Goal: Use online tool/utility: Utilize a website feature to perform a specific function

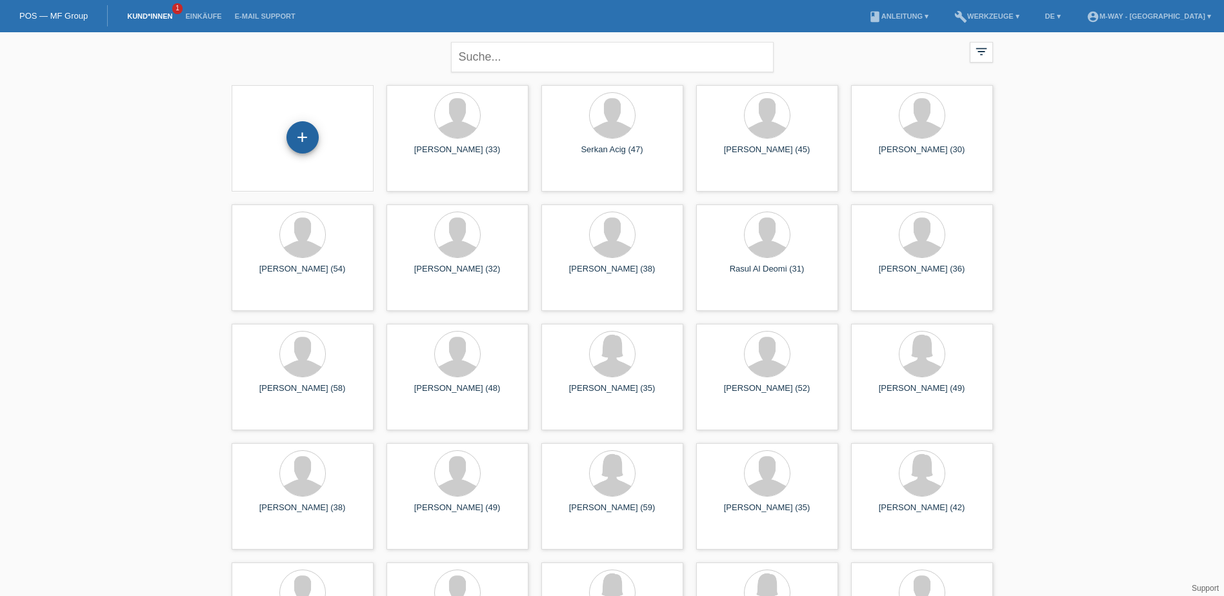
click at [299, 143] on div "+" at bounding box center [303, 137] width 32 height 32
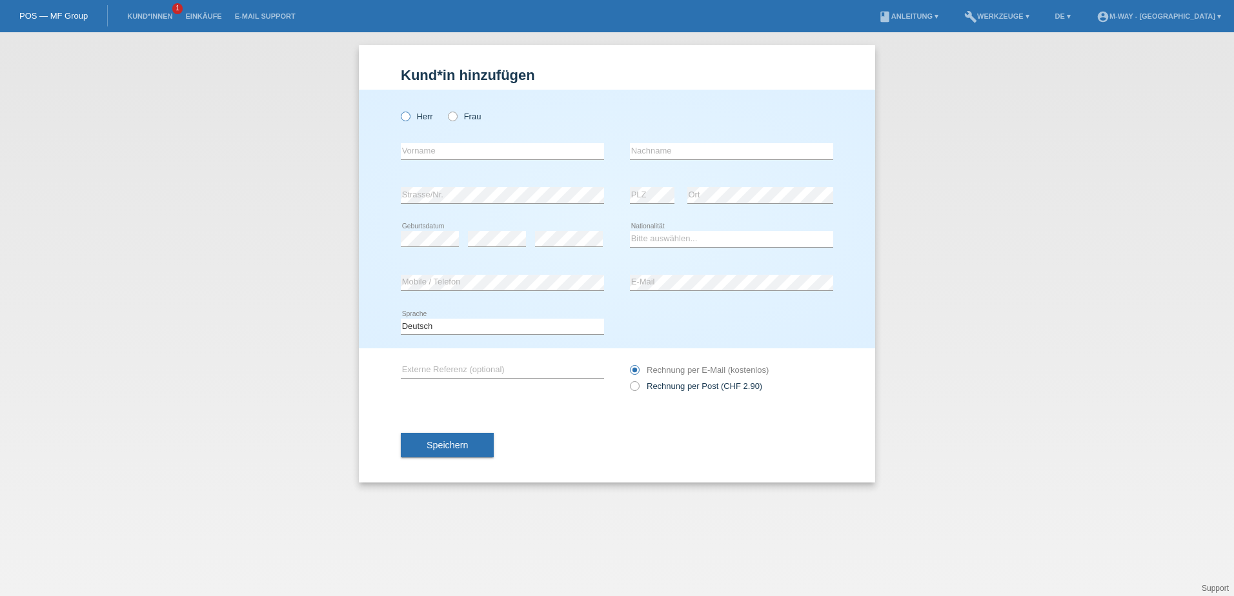
click at [399, 110] on icon at bounding box center [399, 110] width 0 height 0
click at [406, 114] on input "Herr" at bounding box center [405, 116] width 8 height 8
radio input "true"
click at [423, 153] on input "text" at bounding box center [502, 151] width 203 height 16
type input "Bojan"
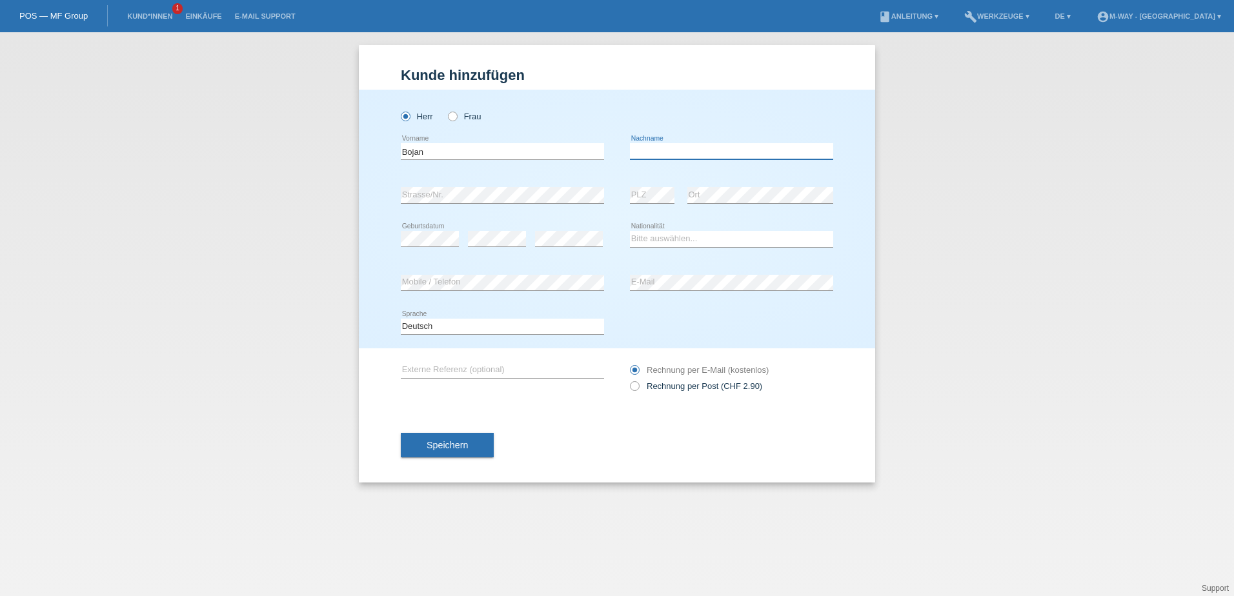
click at [650, 149] on input "text" at bounding box center [731, 151] width 203 height 16
type input "Djordjevic"
click at [663, 238] on select "Bitte auswählen... Schweiz Deutschland Liechtenstein Österreich ------------ Af…" at bounding box center [731, 238] width 203 height 15
select select "CH"
click at [630, 231] on select "Bitte auswählen... Schweiz Deutschland Liechtenstein Österreich ------------ Af…" at bounding box center [731, 238] width 203 height 15
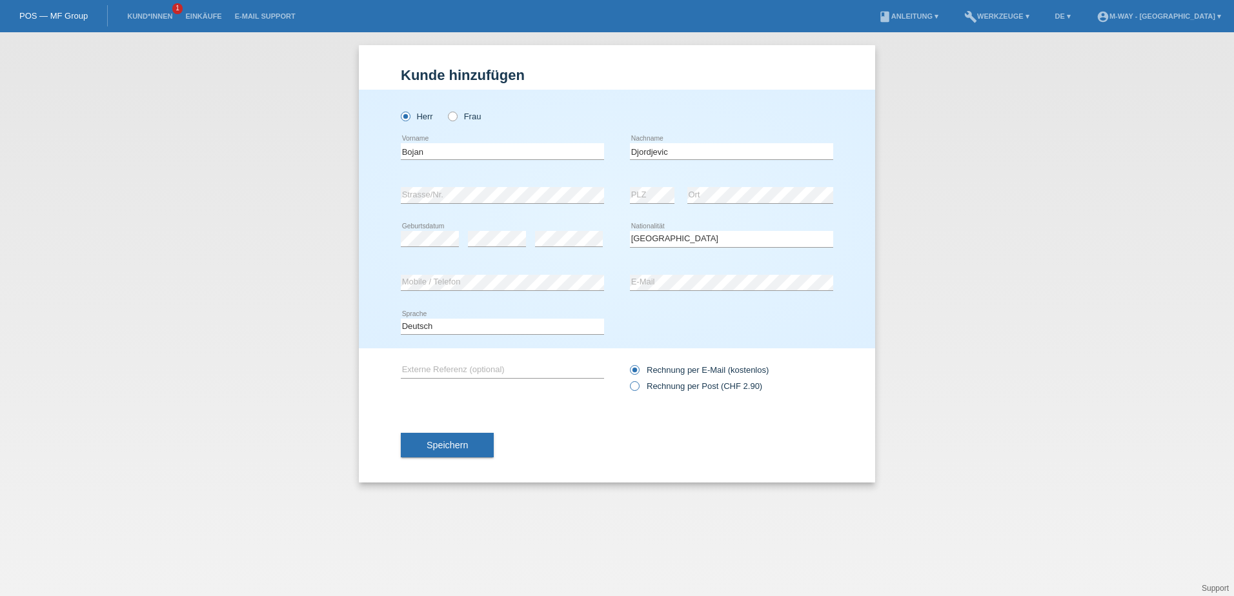
click at [628, 380] on icon at bounding box center [628, 380] width 0 height 0
click at [633, 385] on input "Rechnung per Post (CHF 2.90)" at bounding box center [634, 389] width 8 height 16
radio input "true"
click at [458, 447] on span "Speichern" at bounding box center [447, 445] width 41 height 10
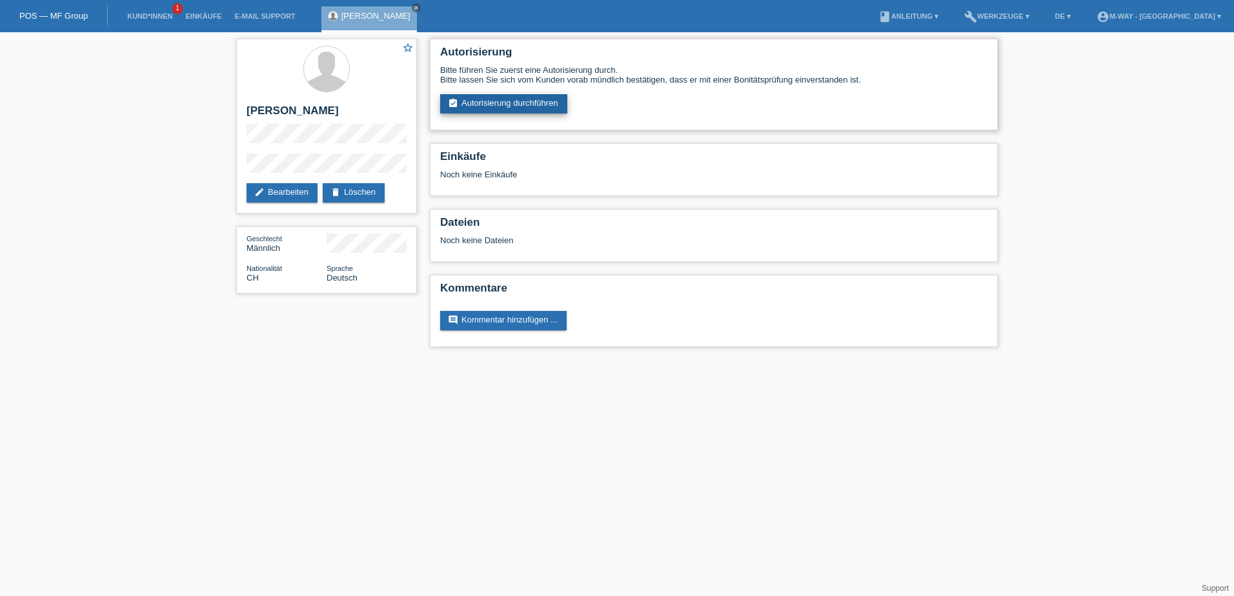
click at [522, 94] on link "assignment_turned_in Autorisierung durchführen" at bounding box center [503, 103] width 127 height 19
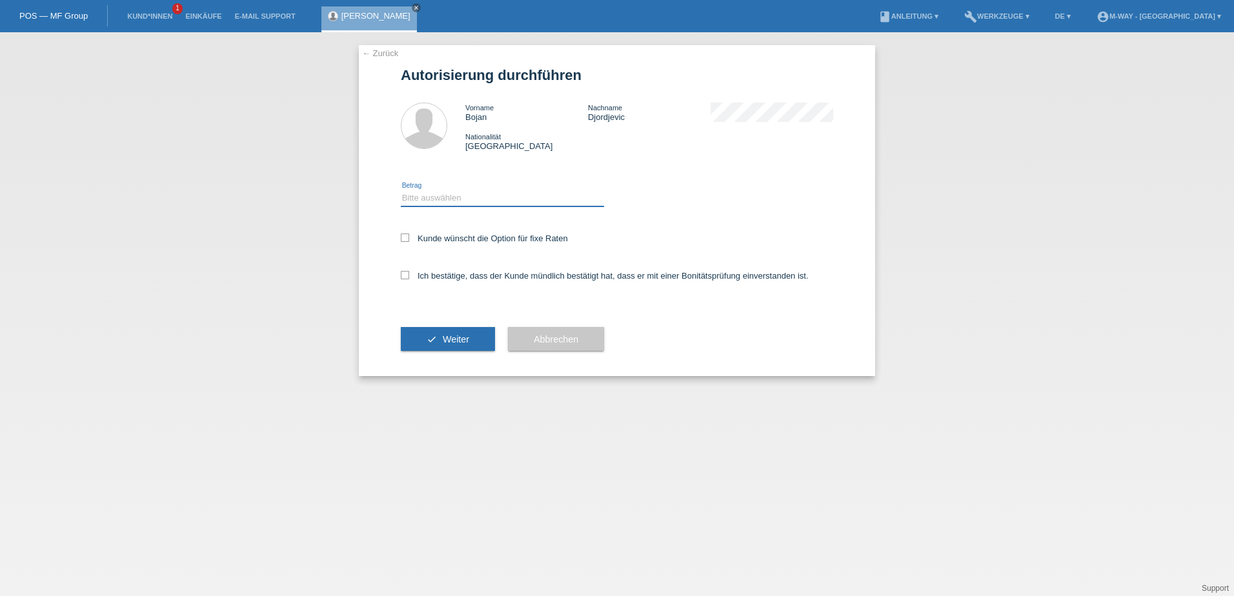
click at [445, 201] on select "Bitte auswählen CHF 1.00 - CHF 499.00 CHF 500.00 - CHF 1'999.00 CHF 2'000.00 - …" at bounding box center [502, 197] width 203 height 15
select select "3"
click at [401, 190] on select "Bitte auswählen CHF 1.00 - CHF 499.00 CHF 500.00 - CHF 1'999.00 CHF 2'000.00 - …" at bounding box center [502, 197] width 203 height 15
click at [404, 239] on icon at bounding box center [405, 238] width 8 height 8
click at [404, 239] on input "Kunde wünscht die Option für fixe Raten" at bounding box center [405, 238] width 8 height 8
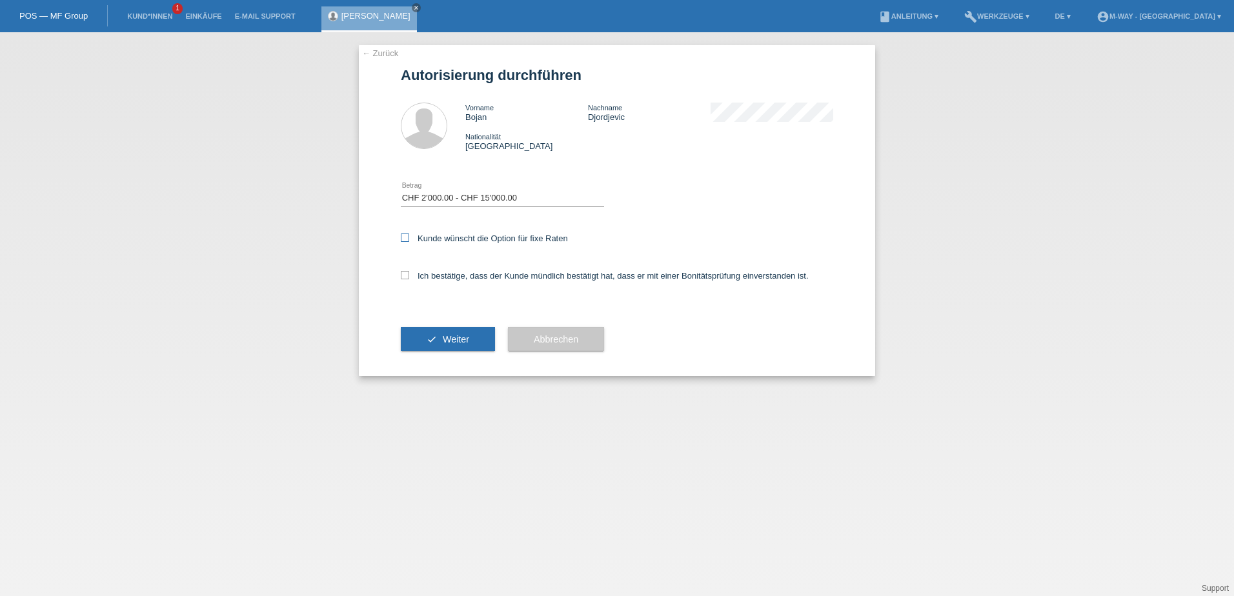
checkbox input "true"
click at [407, 272] on icon at bounding box center [405, 275] width 8 height 8
click at [407, 272] on input "Ich bestätige, dass der Kunde mündlich bestätigt hat, dass er mit einer Bonität…" at bounding box center [405, 275] width 8 height 8
checkbox input "true"
click at [473, 341] on button "check Weiter" at bounding box center [448, 339] width 94 height 25
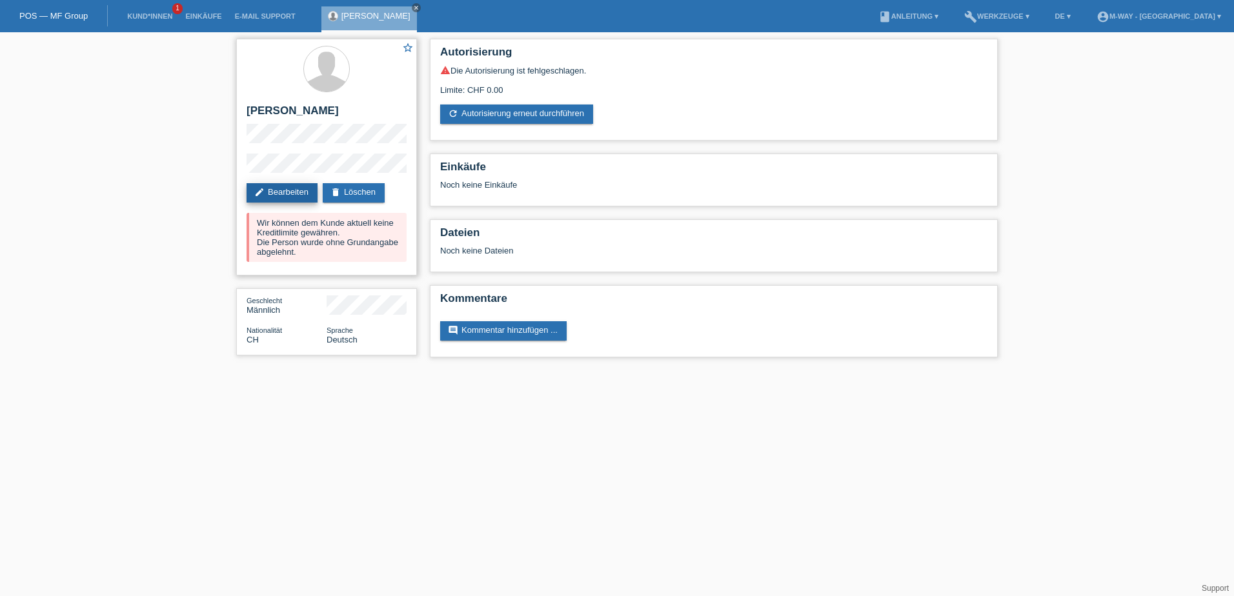
click at [296, 192] on link "edit Bearbeiten" at bounding box center [282, 192] width 71 height 19
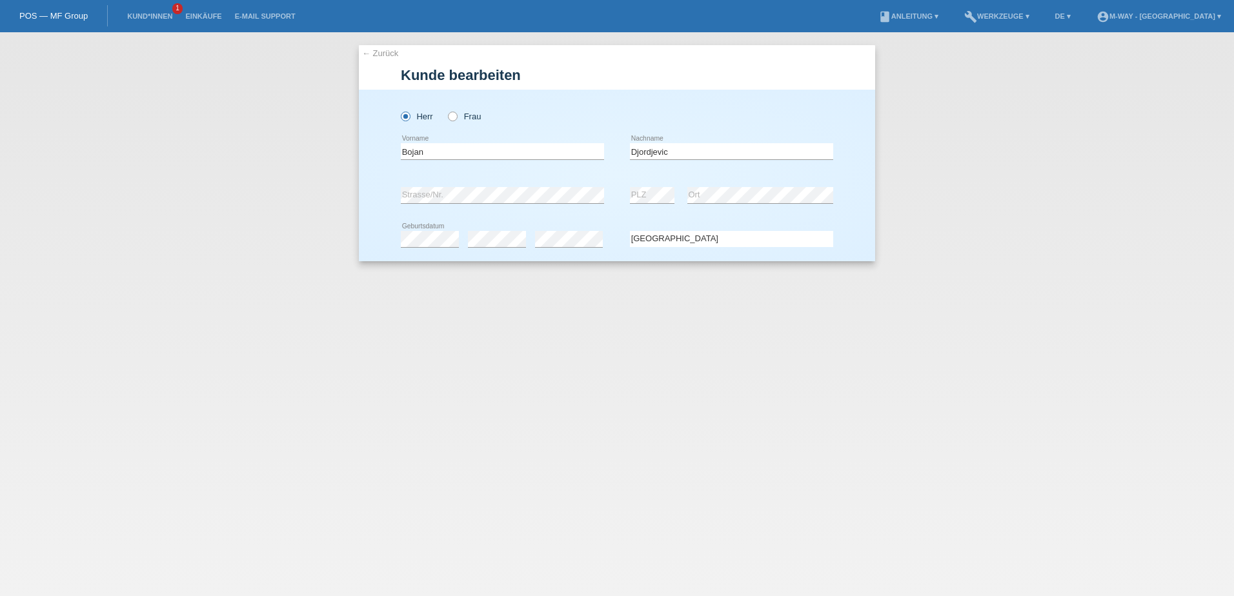
select select "CH"
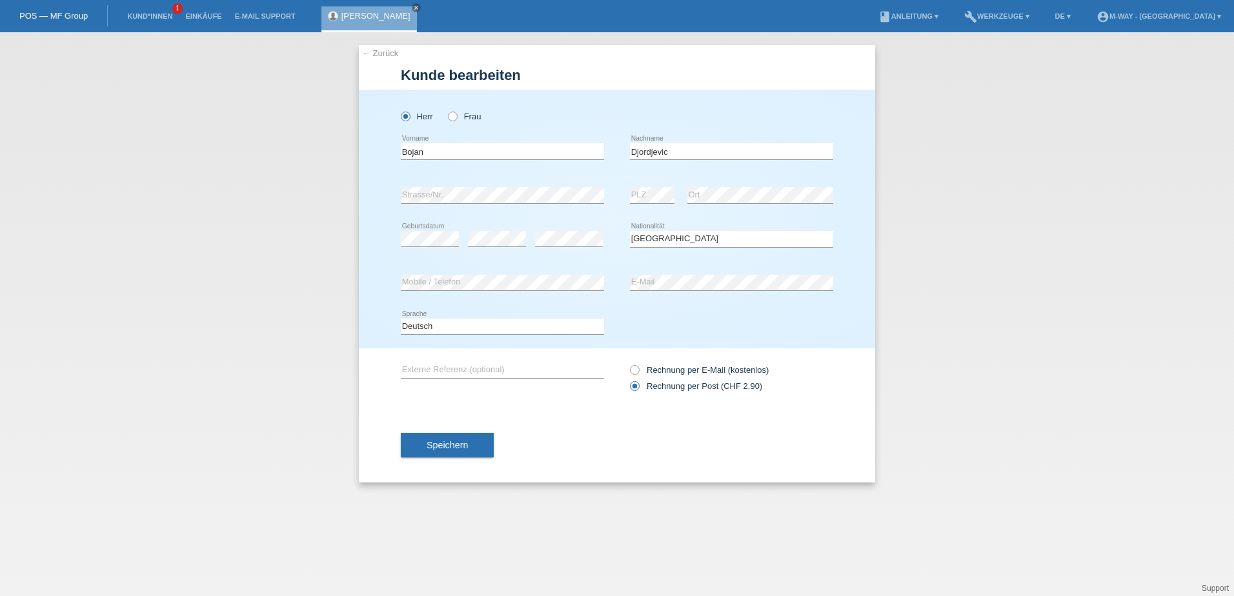
click at [853, 168] on div "Herr Frau Bojan error Vorname" at bounding box center [617, 219] width 516 height 259
click at [439, 448] on span "Speichern" at bounding box center [447, 445] width 41 height 10
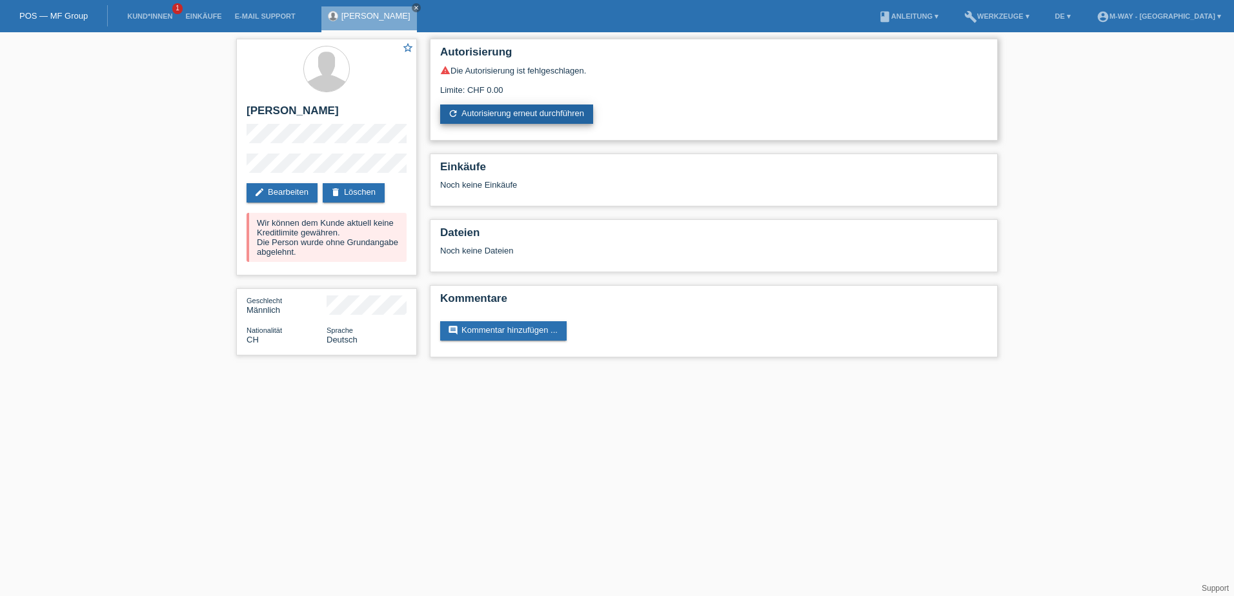
click at [485, 119] on link "refresh Autorisierung erneut durchführen" at bounding box center [516, 114] width 153 height 19
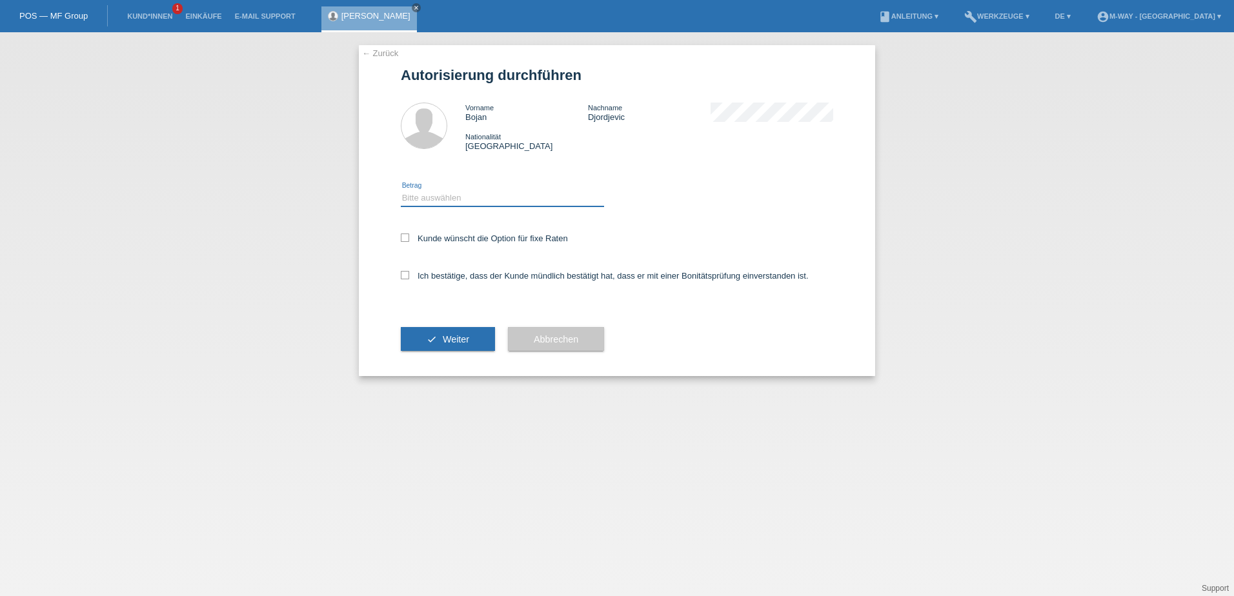
click at [465, 198] on select "Bitte auswählen CHF 1.00 - CHF 499.00 CHF 500.00 - CHF 1'999.00 CHF 2'000.00 - …" at bounding box center [502, 197] width 203 height 15
select select "3"
click at [401, 190] on select "Bitte auswählen CHF 1.00 - CHF 499.00 CHF 500.00 - CHF 1'999.00 CHF 2'000.00 - …" at bounding box center [502, 197] width 203 height 15
click at [407, 239] on icon at bounding box center [405, 238] width 8 height 8
click at [407, 239] on input "Kunde wünscht die Option für fixe Raten" at bounding box center [405, 238] width 8 height 8
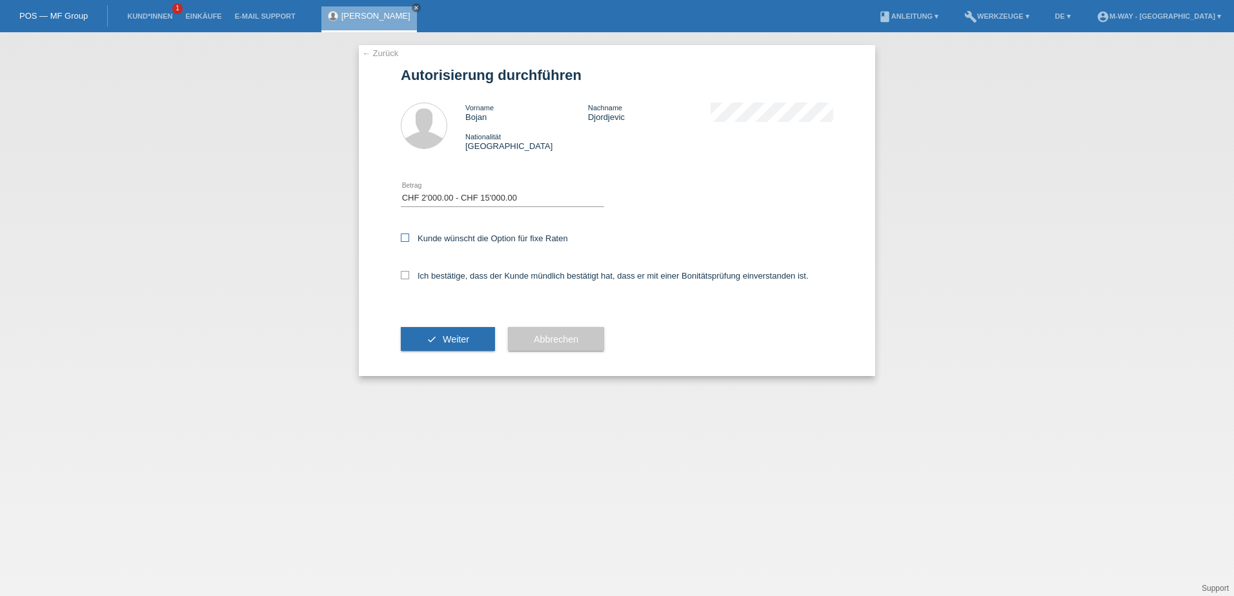
checkbox input "true"
click at [401, 272] on icon at bounding box center [405, 275] width 8 height 8
click at [401, 272] on input "Ich bestätige, dass der Kunde mündlich bestätigt hat, dass er mit einer Bonität…" at bounding box center [405, 275] width 8 height 8
checkbox input "true"
click at [454, 341] on span "Weiter" at bounding box center [456, 339] width 26 height 10
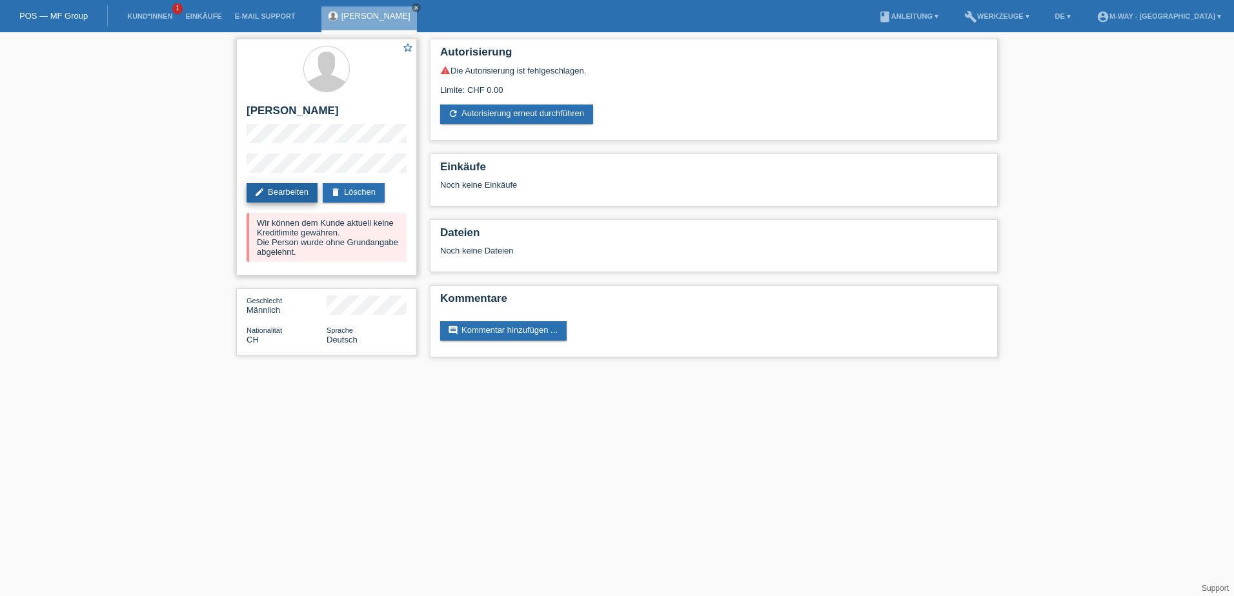
click at [283, 193] on link "edit Bearbeiten" at bounding box center [282, 192] width 71 height 19
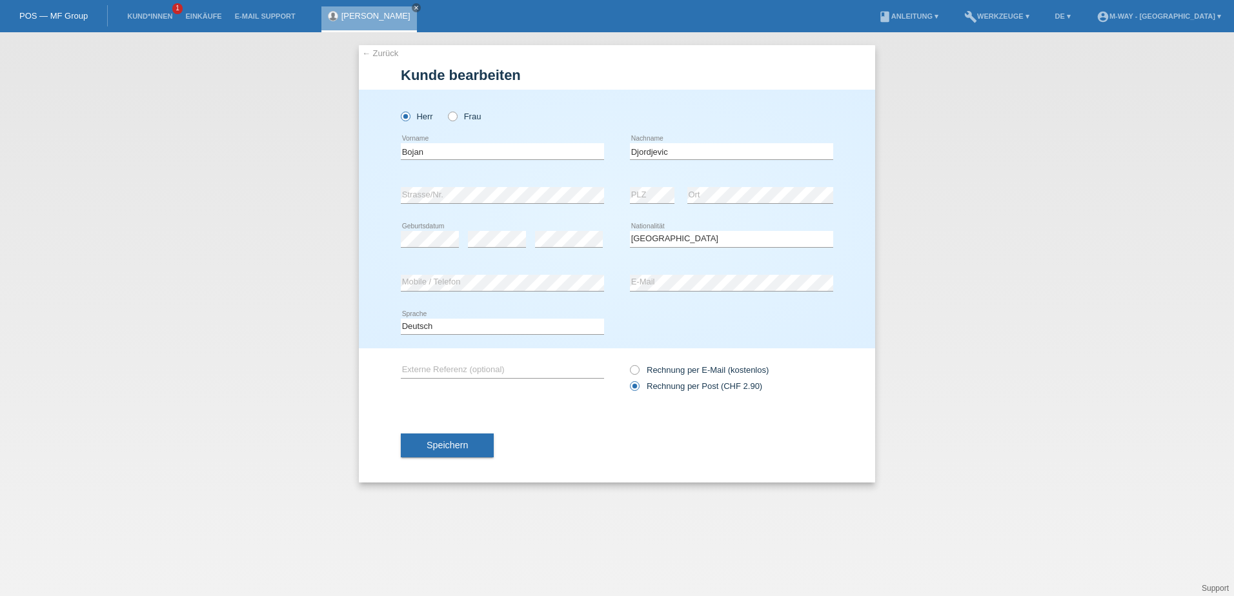
select select "CH"
click at [590, 129] on div "Herr Frau" at bounding box center [502, 116] width 203 height 26
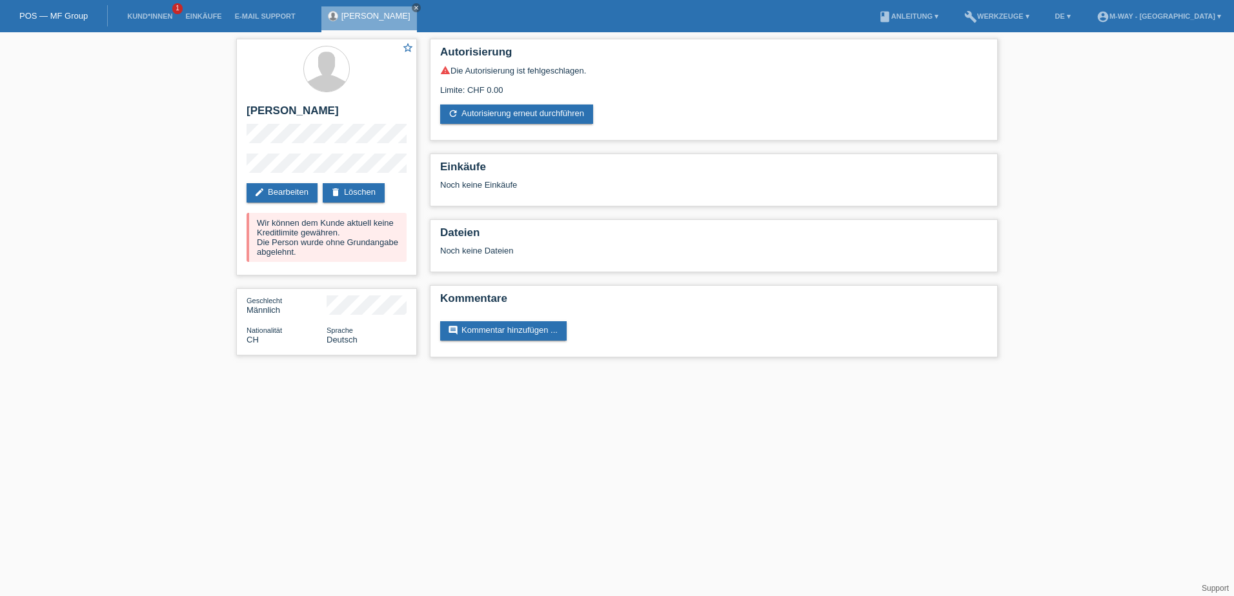
click at [60, 17] on link "POS — MF Group" at bounding box center [53, 16] width 68 height 10
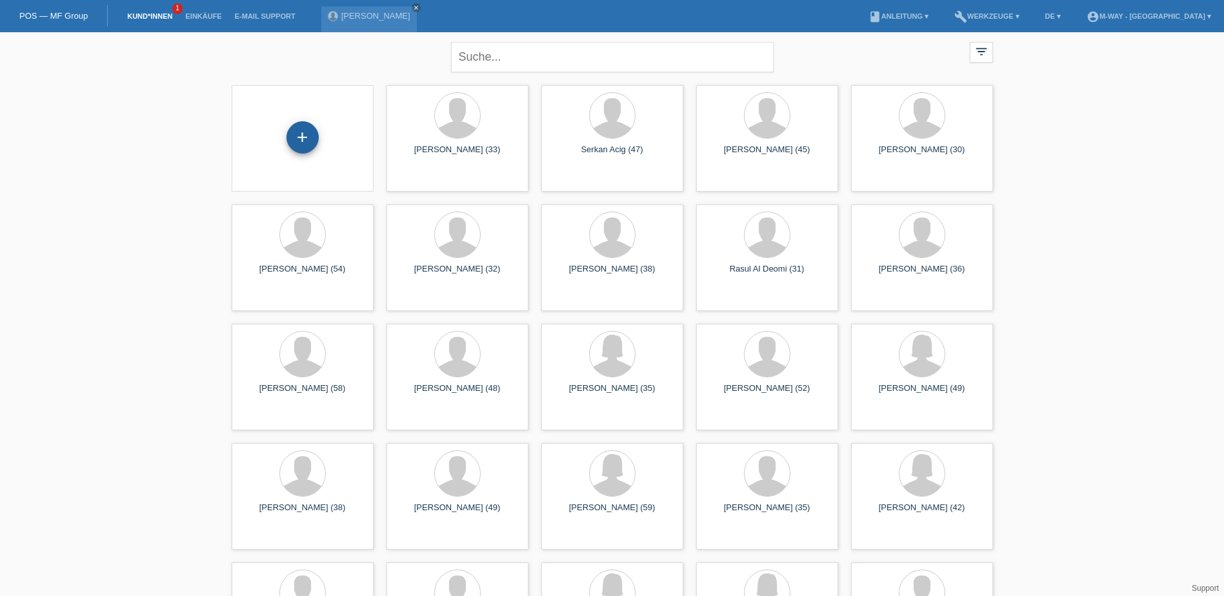
click at [303, 136] on div "+" at bounding box center [303, 137] width 32 height 32
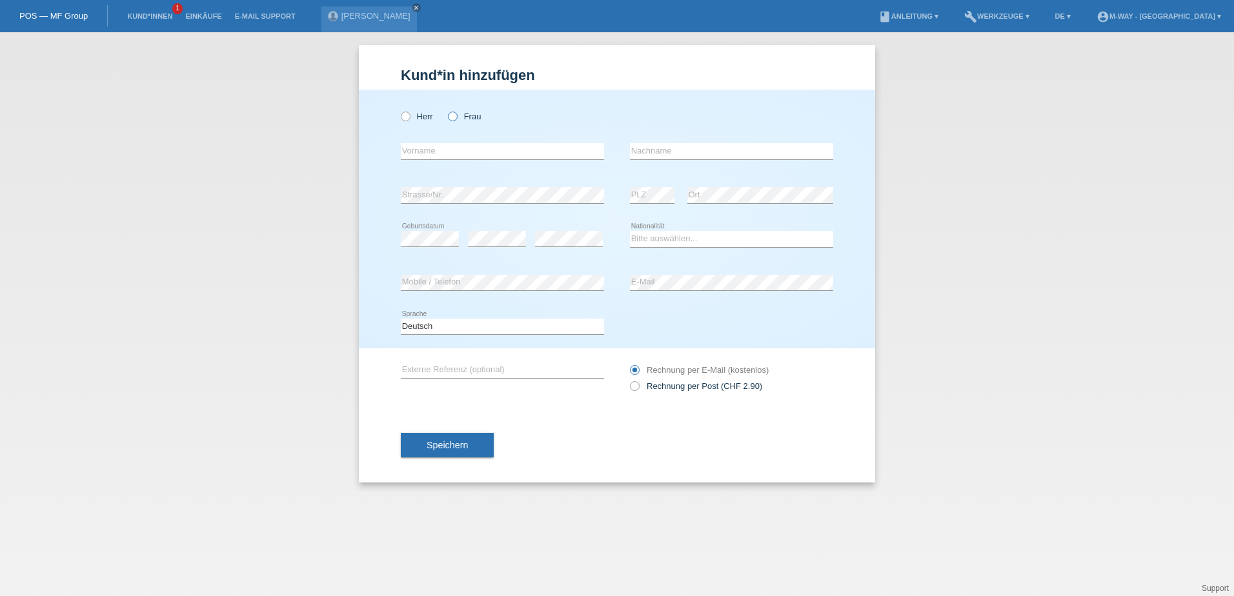
click at [446, 110] on icon at bounding box center [446, 110] width 0 height 0
click at [455, 118] on input "Frau" at bounding box center [452, 116] width 8 height 8
radio input "true"
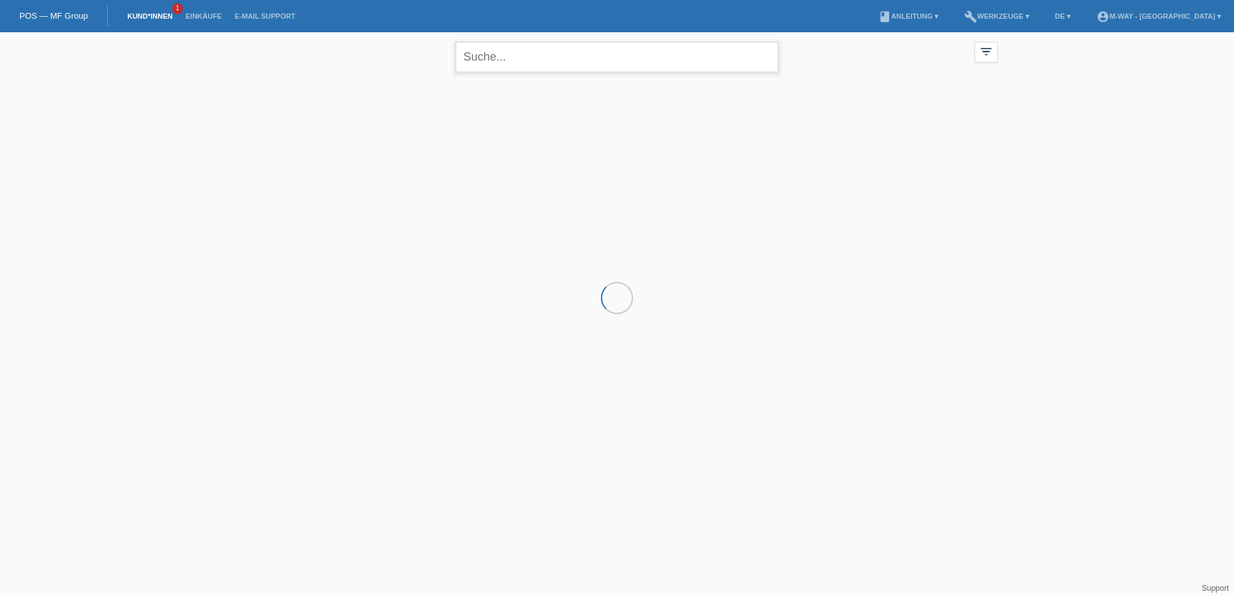
click at [549, 56] on input "text" at bounding box center [617, 57] width 323 height 30
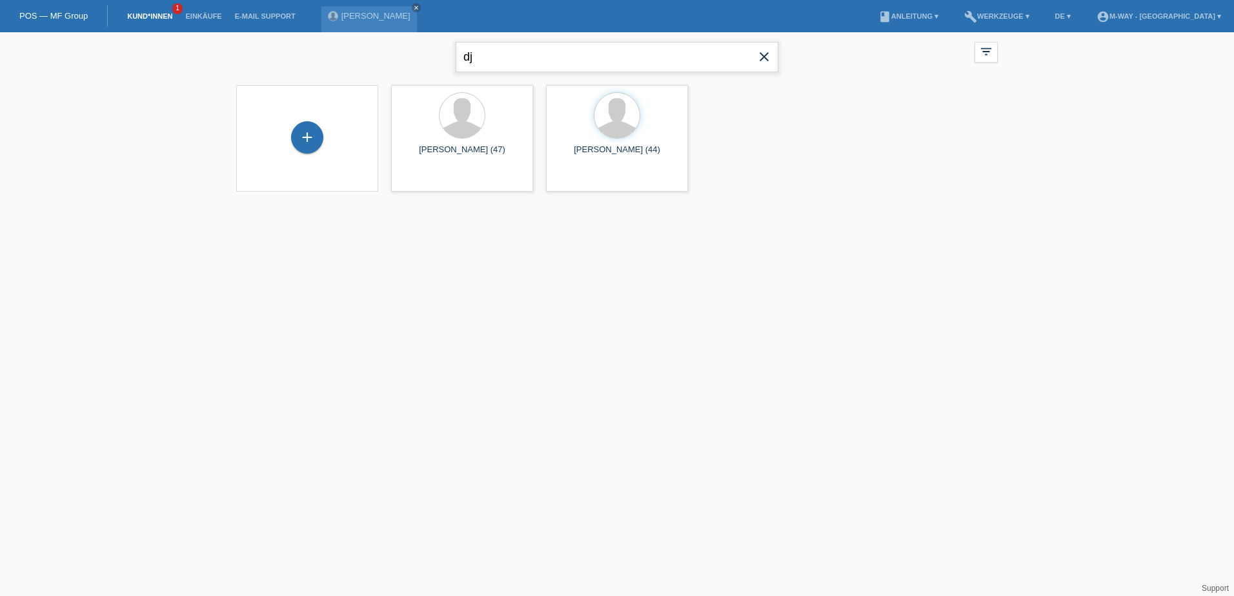
type input "d"
click at [307, 119] on div "+" at bounding box center [307, 138] width 142 height 106
click at [310, 131] on div "+" at bounding box center [307, 137] width 32 height 32
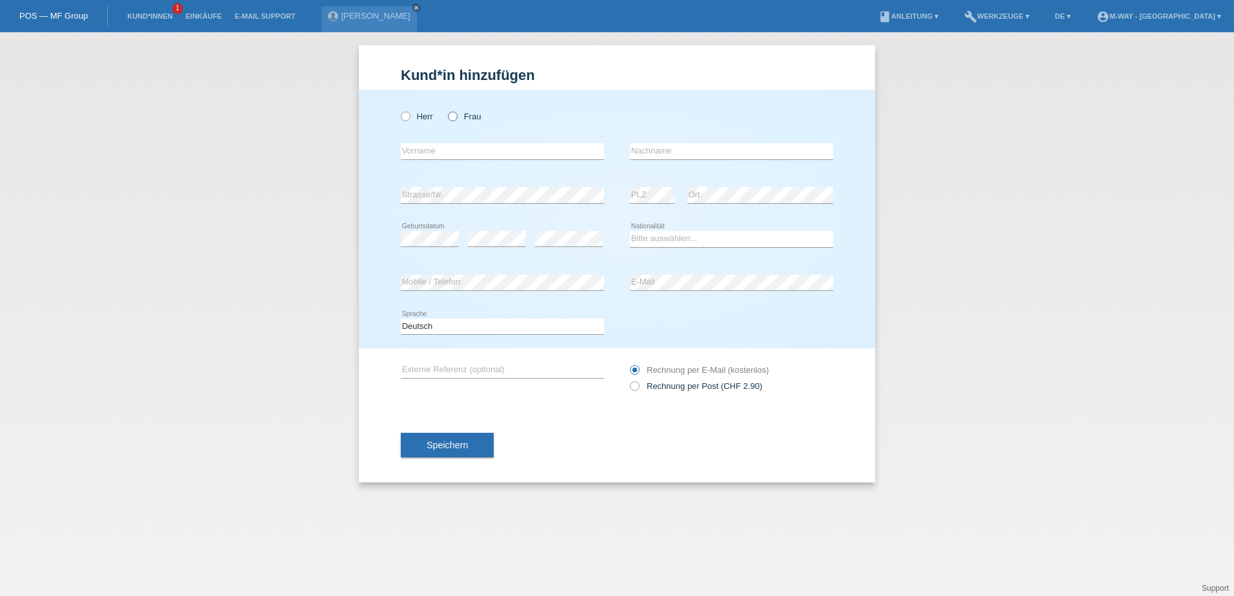
click at [446, 110] on icon at bounding box center [446, 110] width 0 height 0
click at [456, 116] on input "Frau" at bounding box center [452, 116] width 8 height 8
radio input "true"
click at [452, 154] on input "text" at bounding box center [502, 151] width 203 height 16
type input "emina"
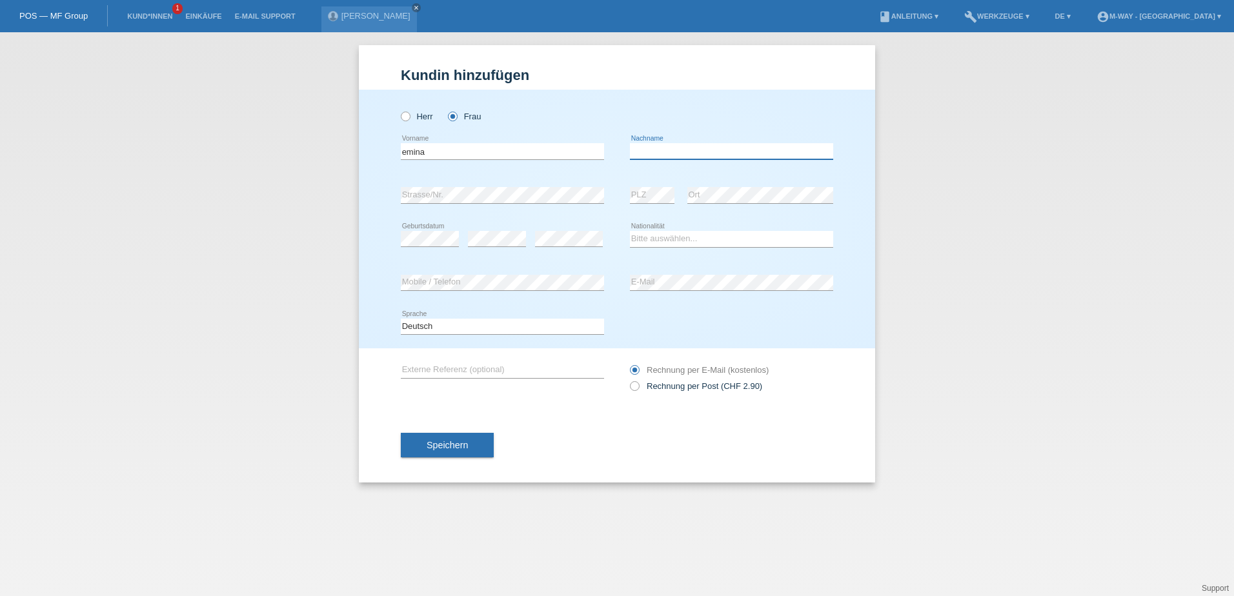
click at [651, 153] on input "text" at bounding box center [731, 151] width 203 height 16
type input "Djordjevic"
click at [406, 152] on input "emina" at bounding box center [502, 151] width 203 height 16
type input "Emina"
click at [625, 103] on div "Herr Frau" at bounding box center [617, 110] width 432 height 40
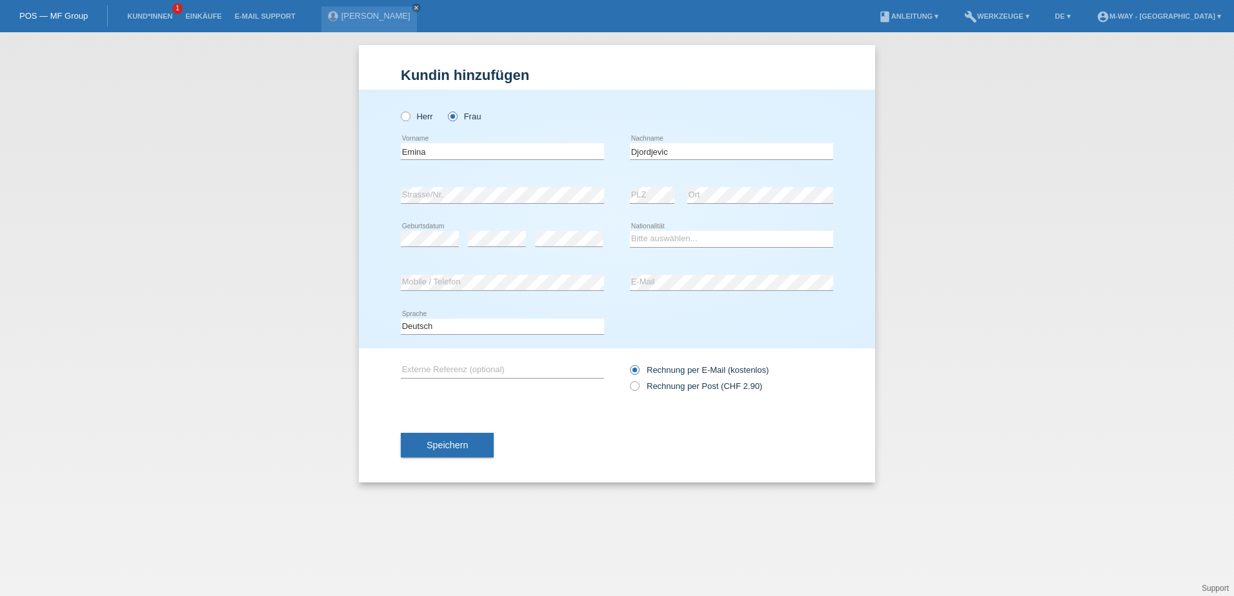
click at [444, 265] on div "error Mobile / Telefon" at bounding box center [502, 283] width 203 height 44
click at [379, 289] on div "Herr Frau Emina error Vorname" at bounding box center [617, 219] width 516 height 259
click at [691, 239] on select "Bitte auswählen... Schweiz Deutschland Liechtenstein Österreich ------------ Af…" at bounding box center [731, 238] width 203 height 15
select select "CH"
click at [630, 231] on select "Bitte auswählen... Schweiz Deutschland Liechtenstein Österreich ------------ Af…" at bounding box center [731, 238] width 203 height 15
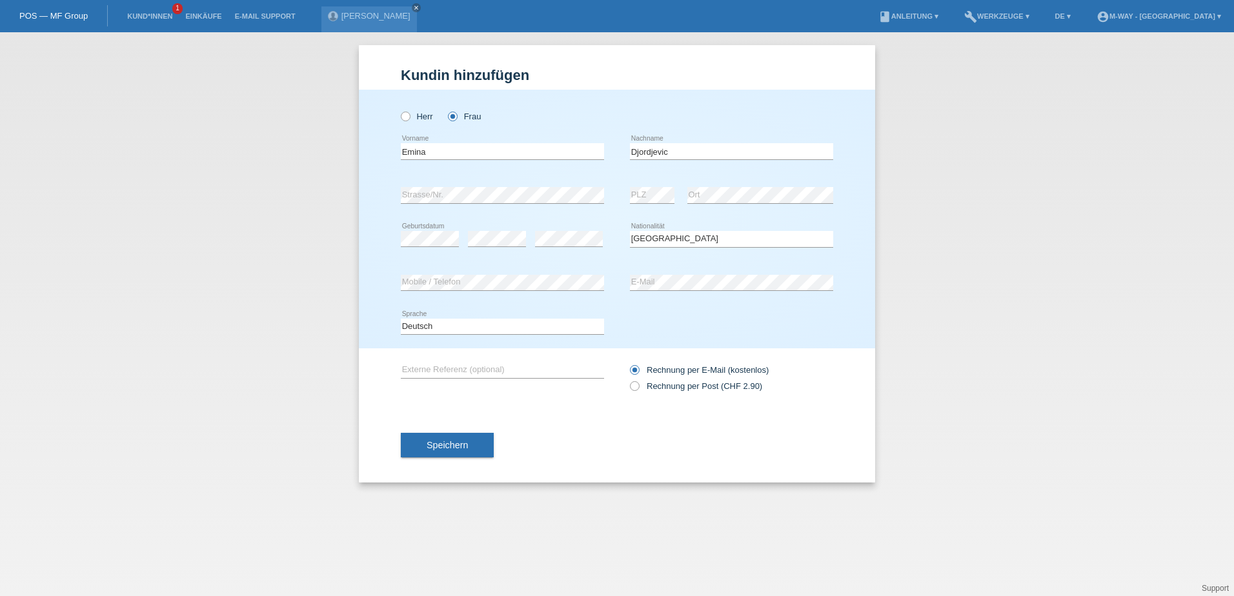
click at [595, 432] on div "Speichern" at bounding box center [617, 445] width 432 height 75
click at [454, 447] on span "Speichern" at bounding box center [447, 445] width 41 height 10
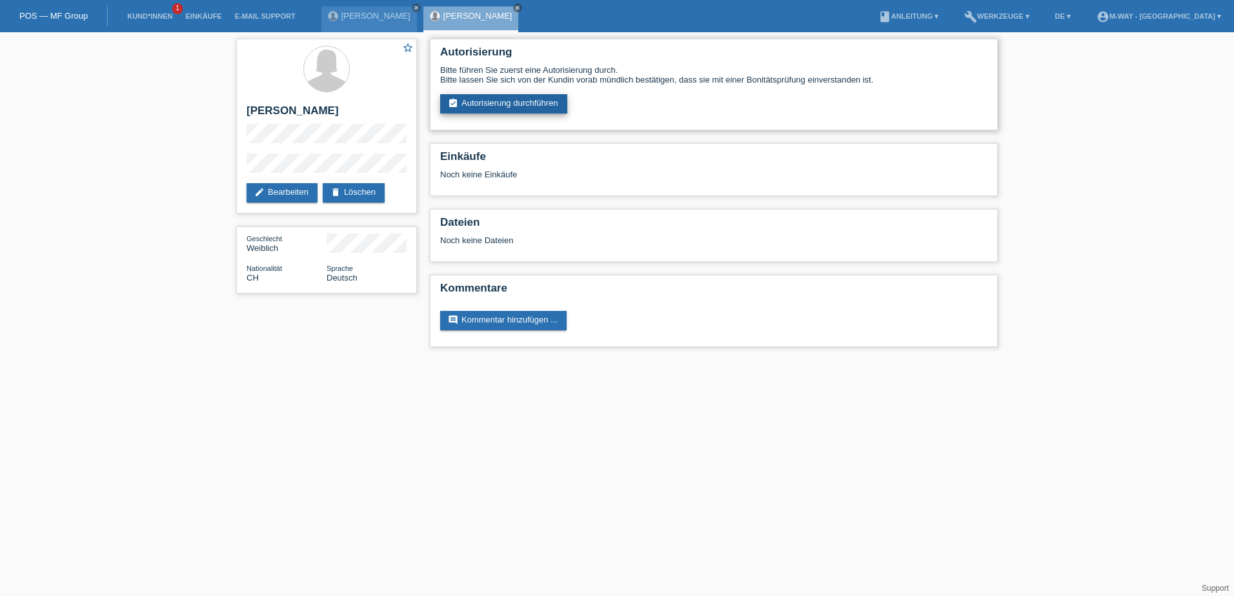
click at [500, 106] on link "assignment_turned_in Autorisierung durchführen" at bounding box center [503, 103] width 127 height 19
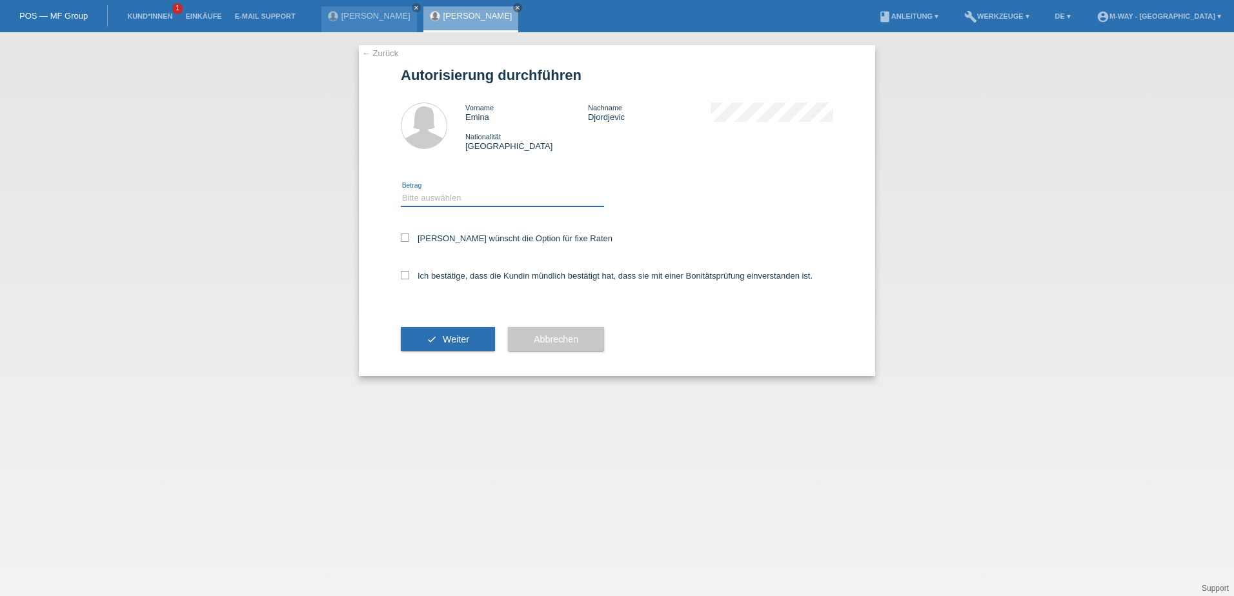
click at [474, 192] on select "Bitte auswählen CHF 1.00 - CHF 499.00 CHF 500.00 - CHF 1'999.00 CHF 2'000.00 - …" at bounding box center [502, 197] width 203 height 15
select select "3"
click at [401, 190] on select "Bitte auswählen CHF 1.00 - CHF 499.00 CHF 500.00 - CHF 1'999.00 CHF 2'000.00 - …" at bounding box center [502, 197] width 203 height 15
click at [407, 236] on icon at bounding box center [405, 238] width 8 height 8
click at [407, 236] on input "Kundin wünscht die Option für fixe Raten" at bounding box center [405, 238] width 8 height 8
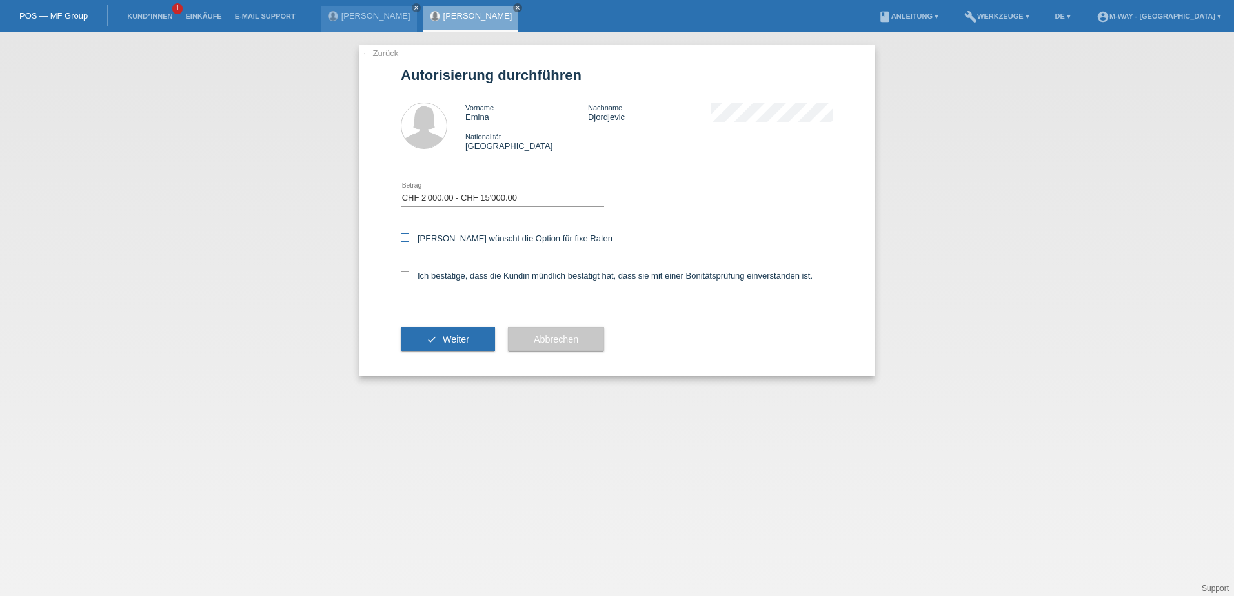
checkbox input "true"
click at [406, 276] on icon at bounding box center [405, 275] width 8 height 8
click at [406, 276] on input "Ich bestätige, dass die Kundin mündlich bestätigt hat, dass sie mit einer Bonit…" at bounding box center [405, 275] width 8 height 8
checkbox input "true"
click at [461, 341] on span "Weiter" at bounding box center [456, 339] width 26 height 10
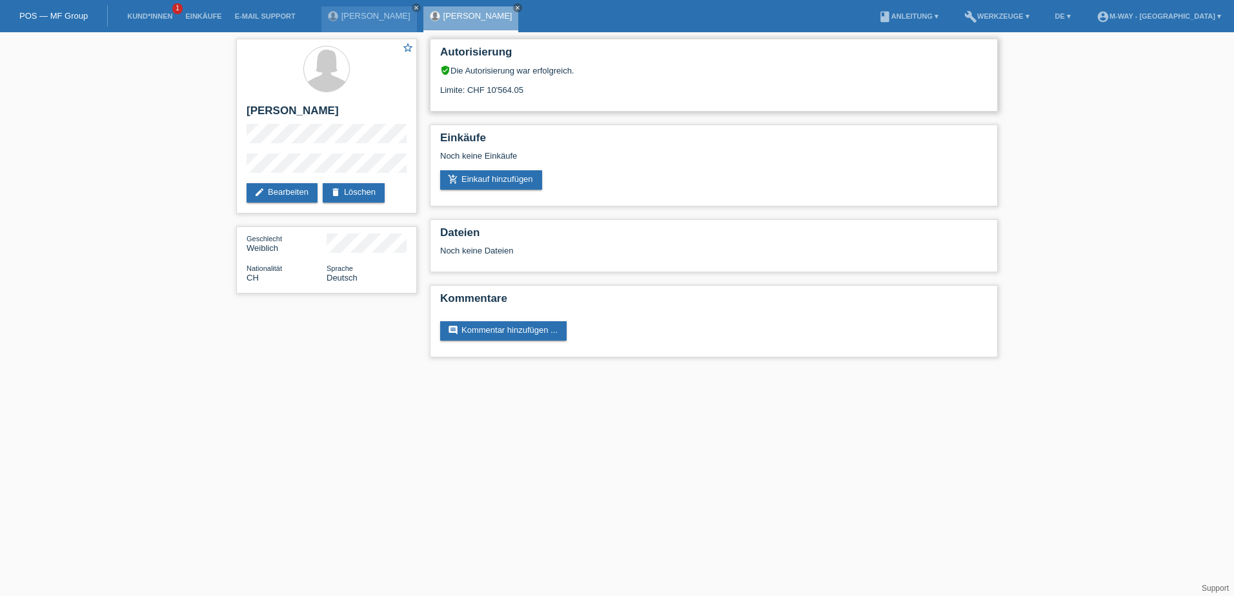
drag, startPoint x: 490, startPoint y: 88, endPoint x: 543, endPoint y: 92, distance: 53.8
click at [543, 92] on div "Limite: CHF 10'564.05" at bounding box center [713, 85] width 547 height 19
click at [1006, 19] on link "build Werkzeuge ▾" at bounding box center [997, 16] width 78 height 8
click at [1013, 54] on span "Raten-Kalkulator" at bounding box center [1018, 48] width 66 height 15
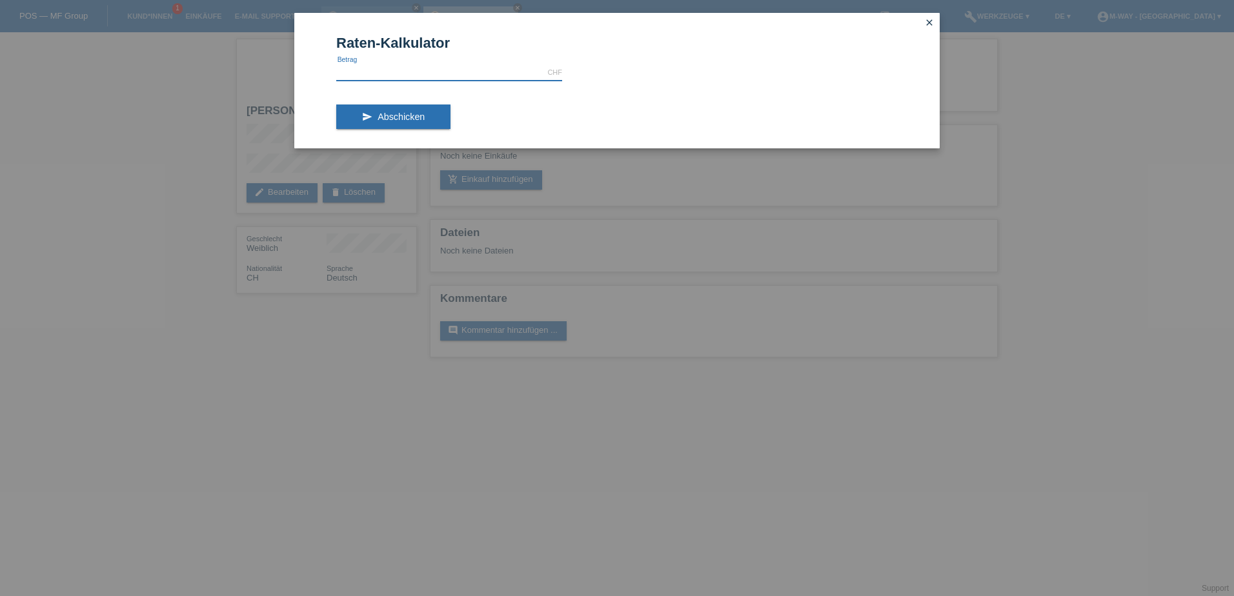
click at [494, 68] on input "text" at bounding box center [449, 73] width 226 height 16
type input "2750.00"
click at [408, 117] on span "Abschicken" at bounding box center [401, 117] width 47 height 10
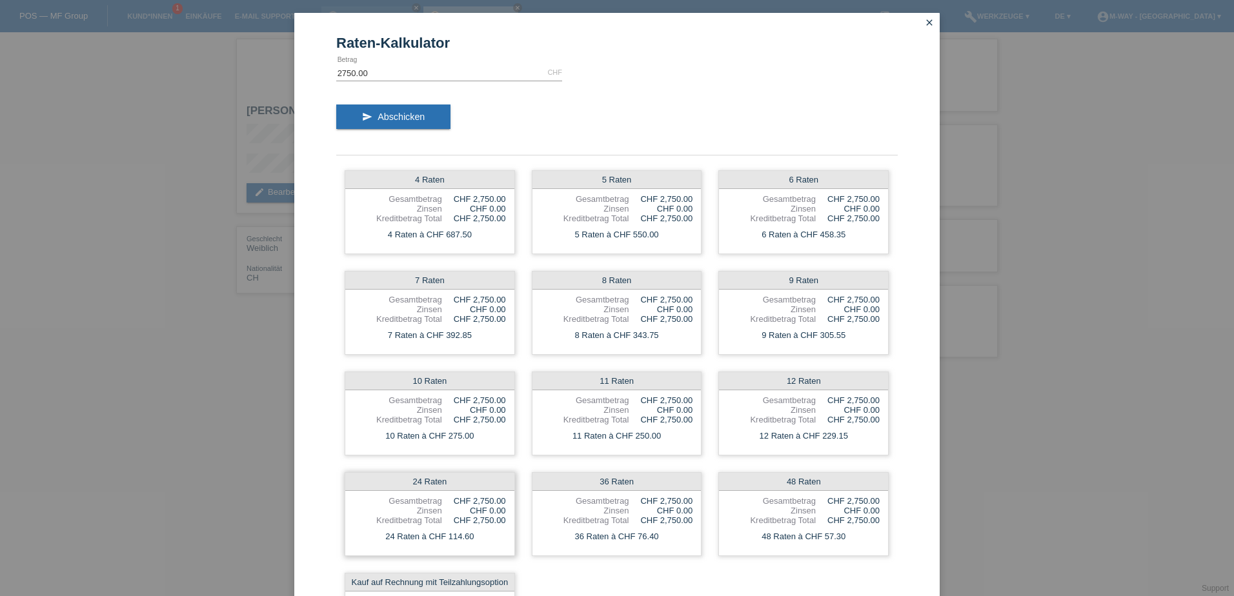
drag, startPoint x: 468, startPoint y: 537, endPoint x: 440, endPoint y: 536, distance: 27.8
click at [440, 536] on div "24 Raten à CHF 114.60" at bounding box center [429, 537] width 169 height 17
drag, startPoint x: 444, startPoint y: 436, endPoint x: 491, endPoint y: 440, distance: 47.3
click at [491, 440] on div "10 Raten à CHF 275.00" at bounding box center [429, 436] width 169 height 17
click at [487, 441] on div "10 Raten à CHF 275.00" at bounding box center [429, 436] width 169 height 17
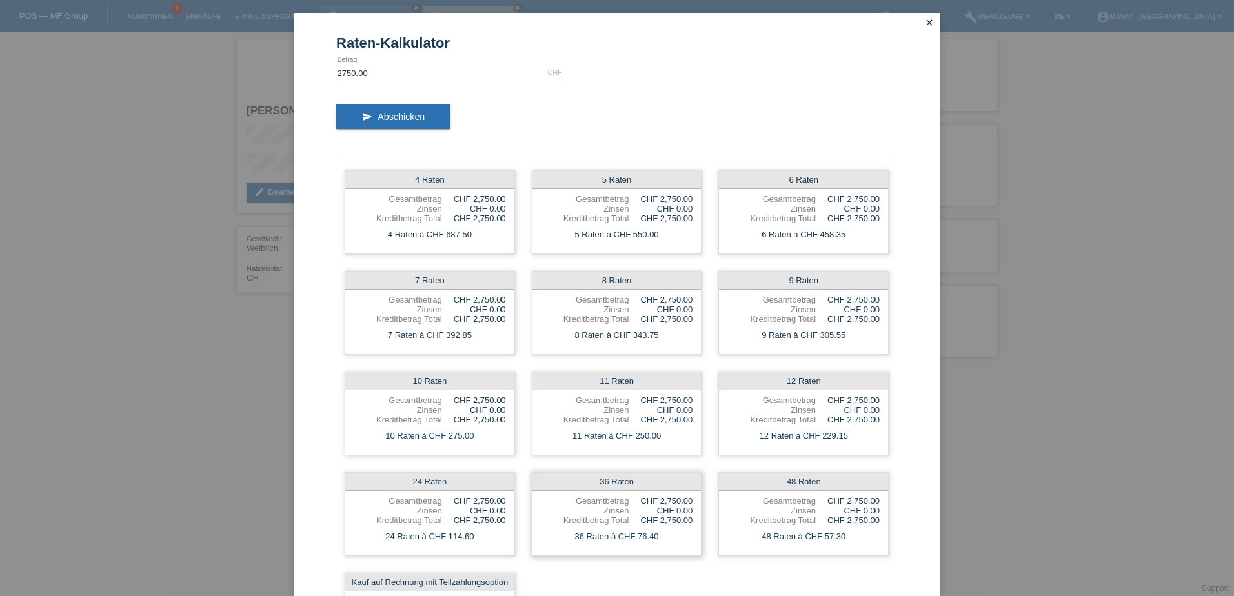
click at [604, 507] on div "Zinsen" at bounding box center [585, 511] width 88 height 10
click at [617, 481] on div "36 Raten" at bounding box center [616, 482] width 169 height 18
